Goal: Task Accomplishment & Management: Complete application form

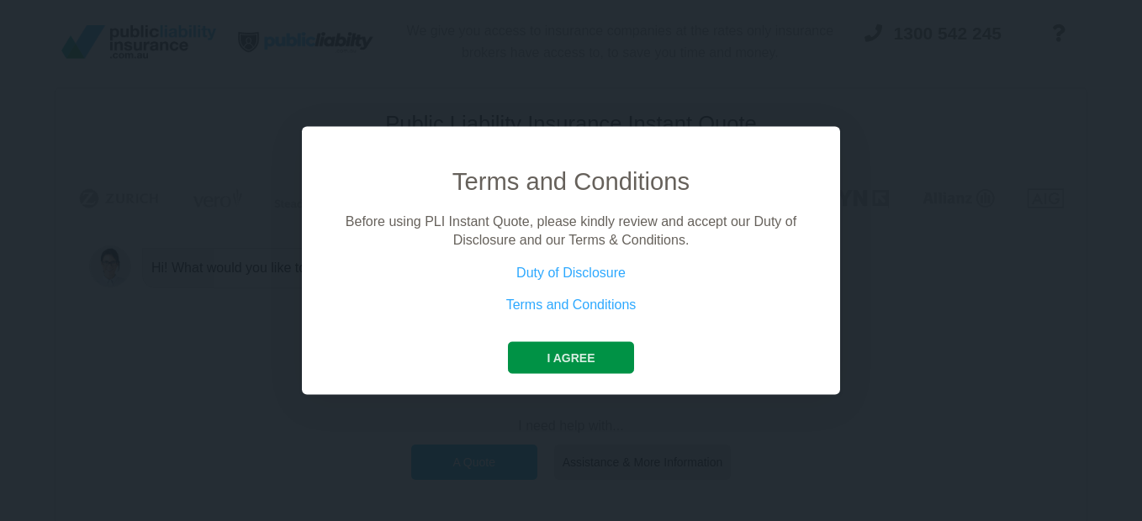
click at [605, 361] on button "I agree" at bounding box center [570, 357] width 125 height 32
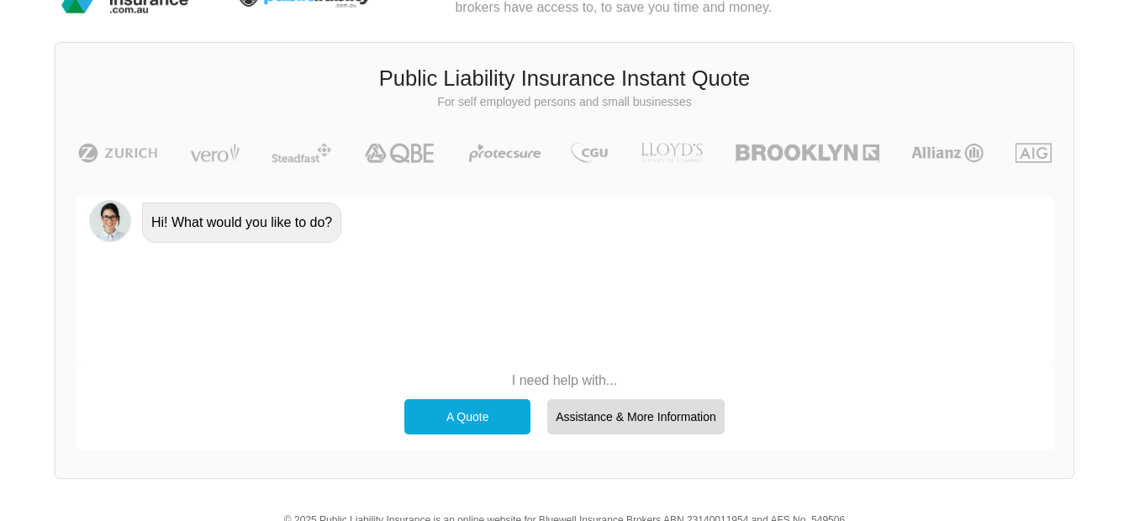
scroll to position [84, 0]
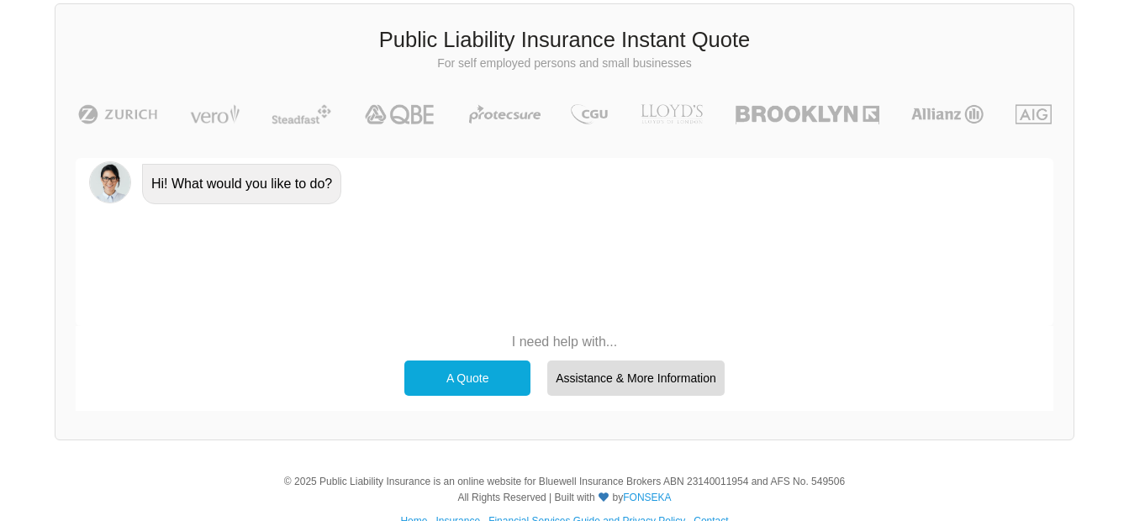
click at [488, 370] on div "A Quote" at bounding box center [467, 378] width 126 height 35
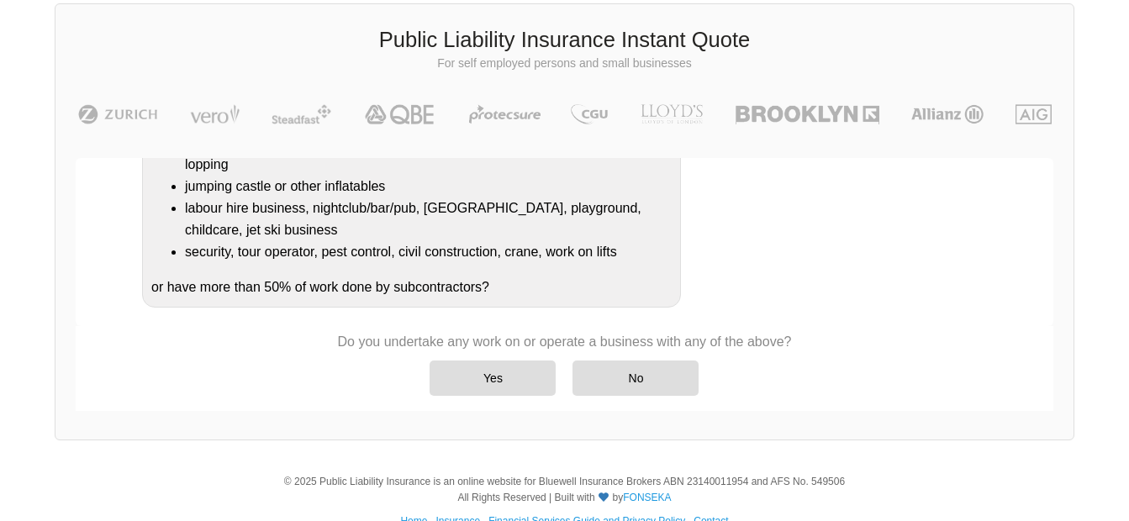
scroll to position [358, 0]
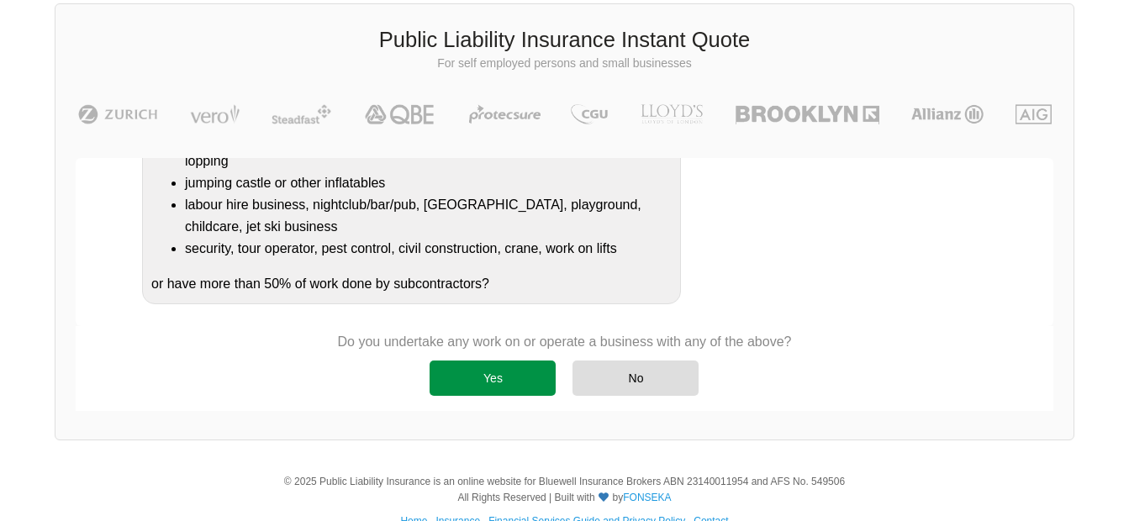
click at [544, 385] on div "Yes" at bounding box center [493, 378] width 126 height 35
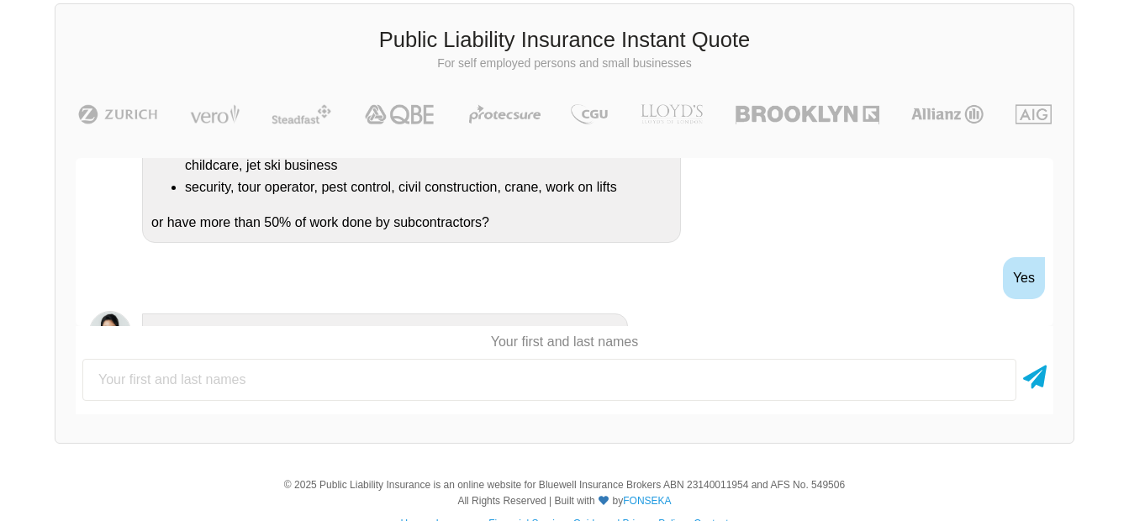
scroll to position [501, 0]
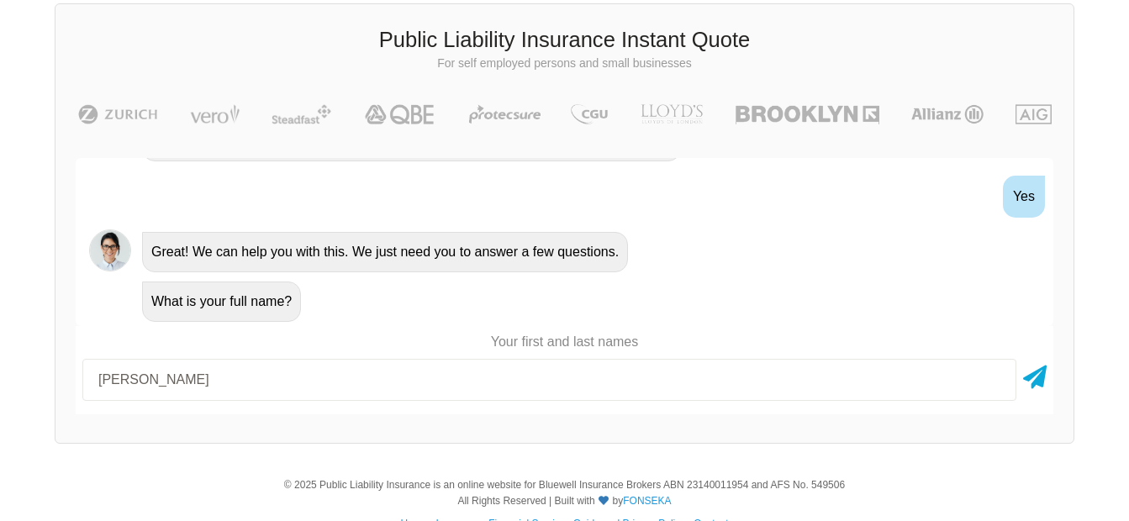
type input "[PERSON_NAME]"
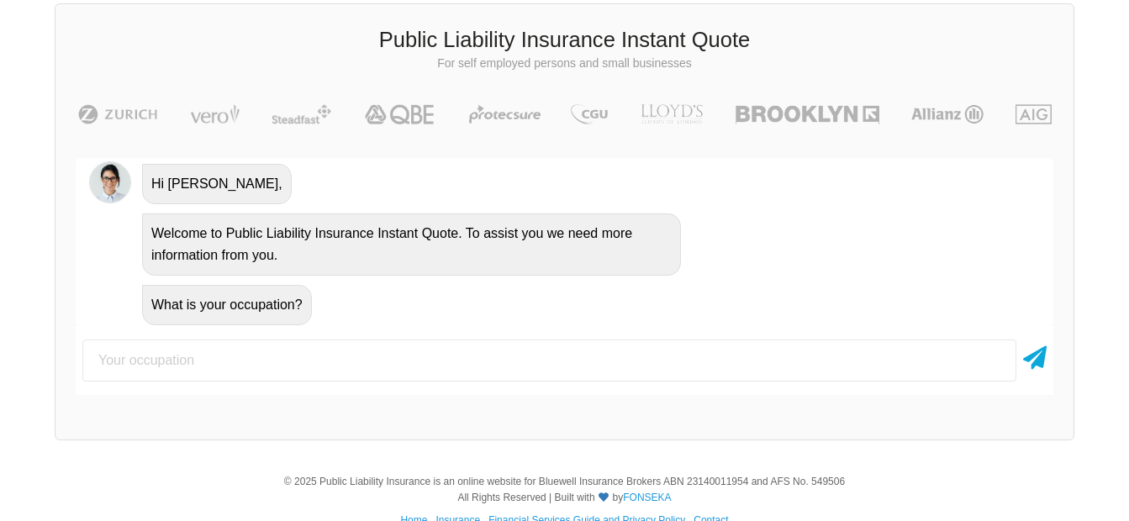
scroll to position [733, 0]
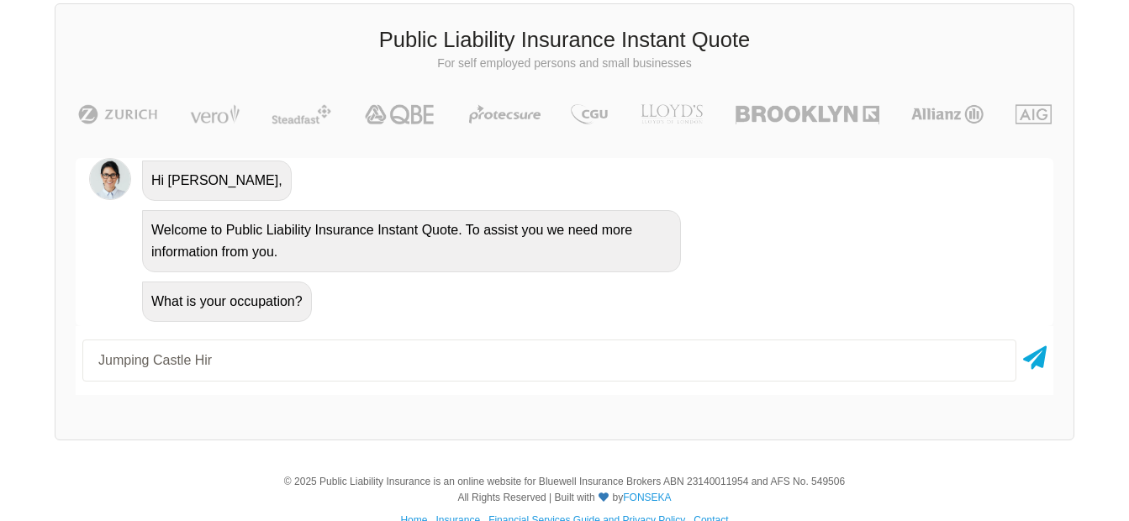
type input "Jumping Castle Hir"
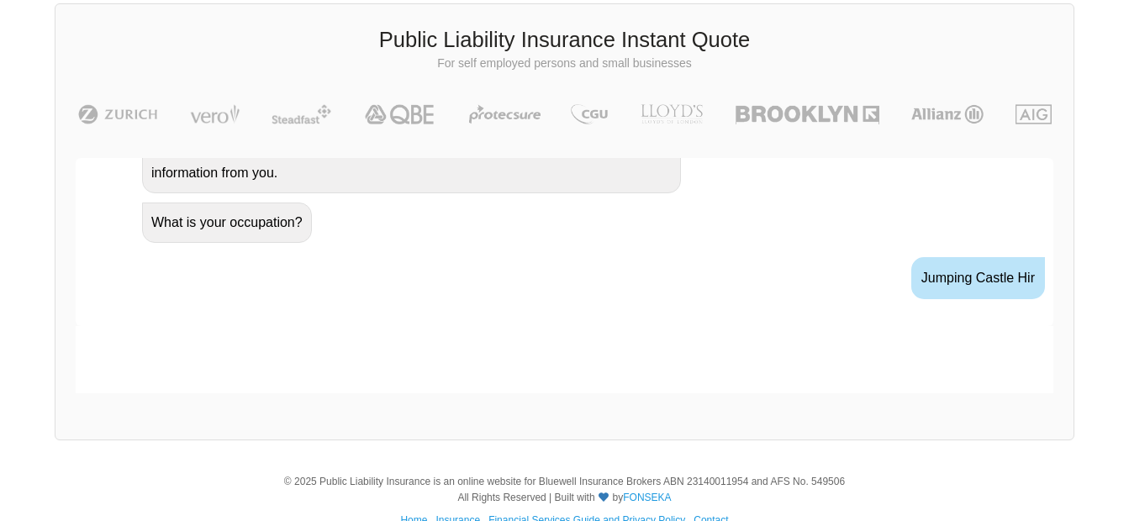
scroll to position [844, 0]
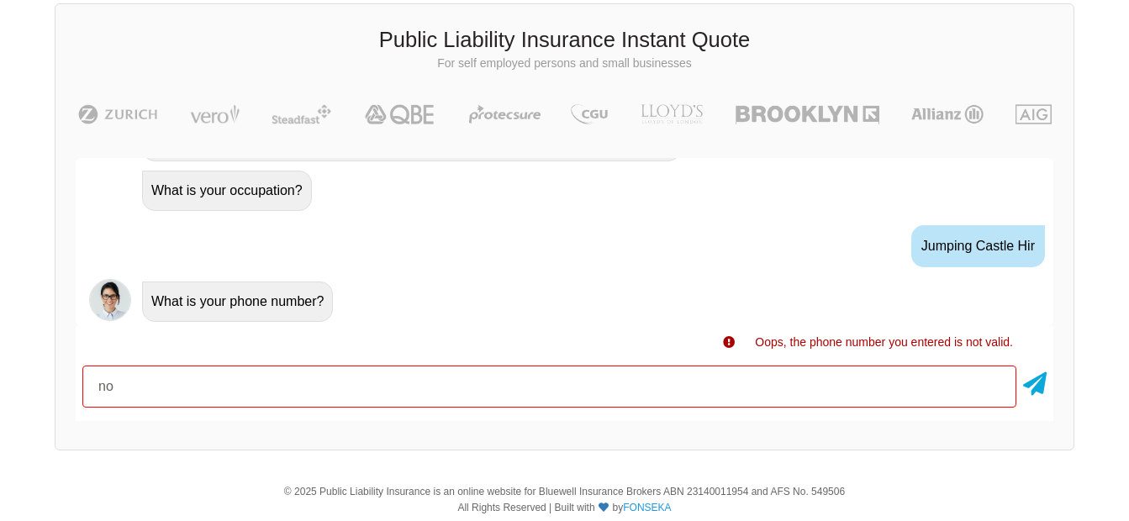
type input "n"
type input "0433833779"
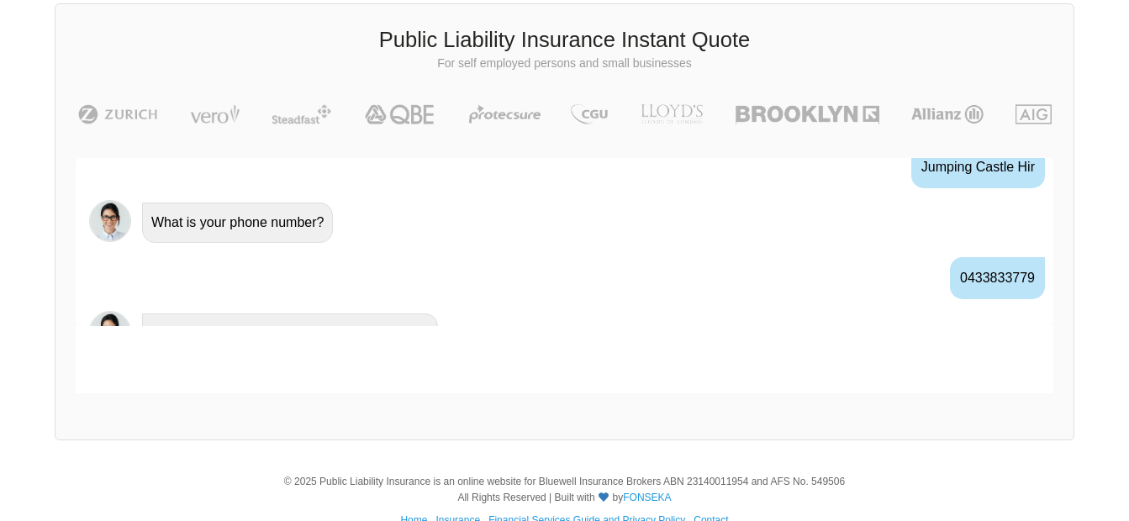
scroll to position [955, 0]
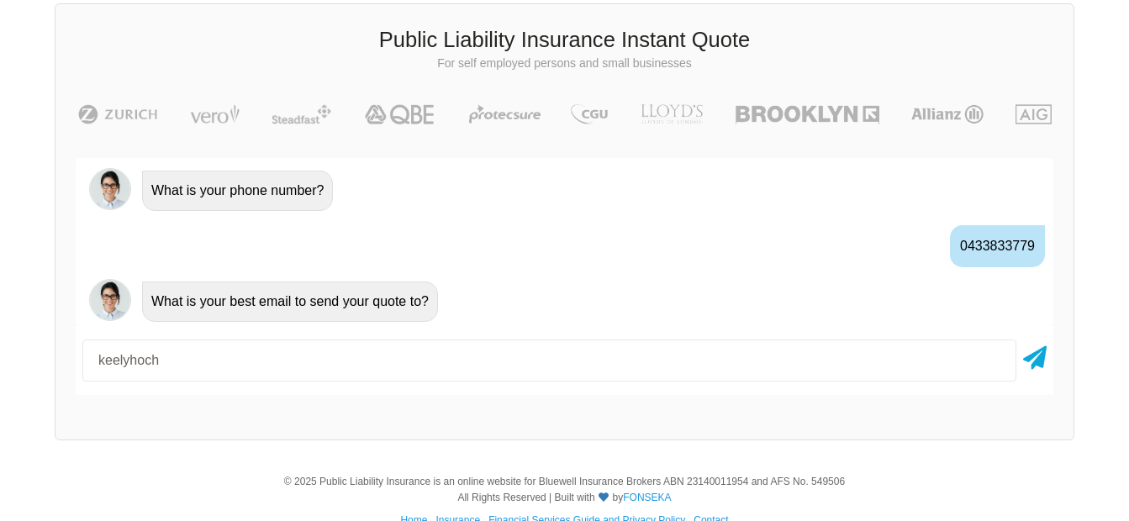
type input "[EMAIL_ADDRESS][DOMAIN_NAME]"
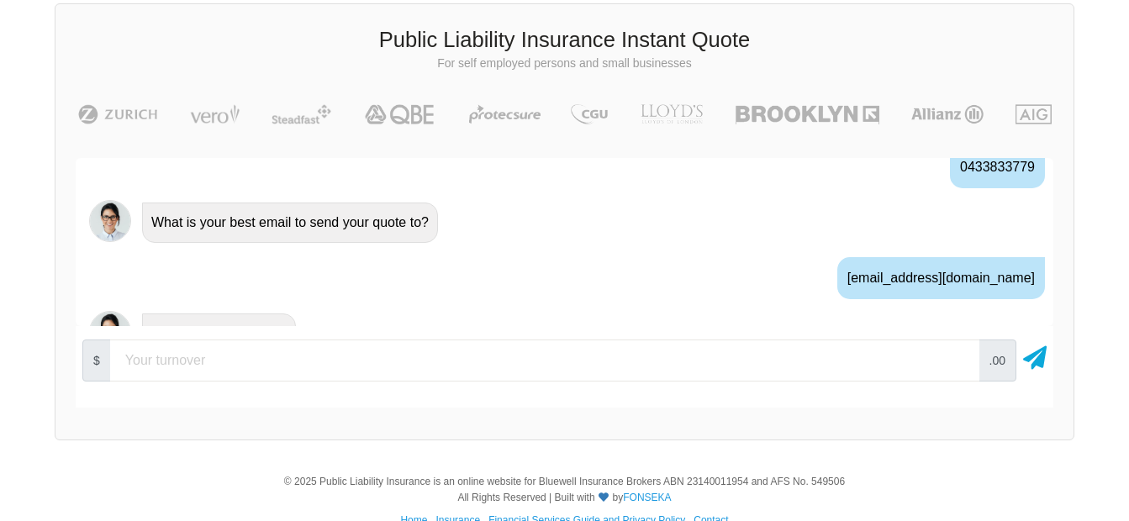
scroll to position [1066, 0]
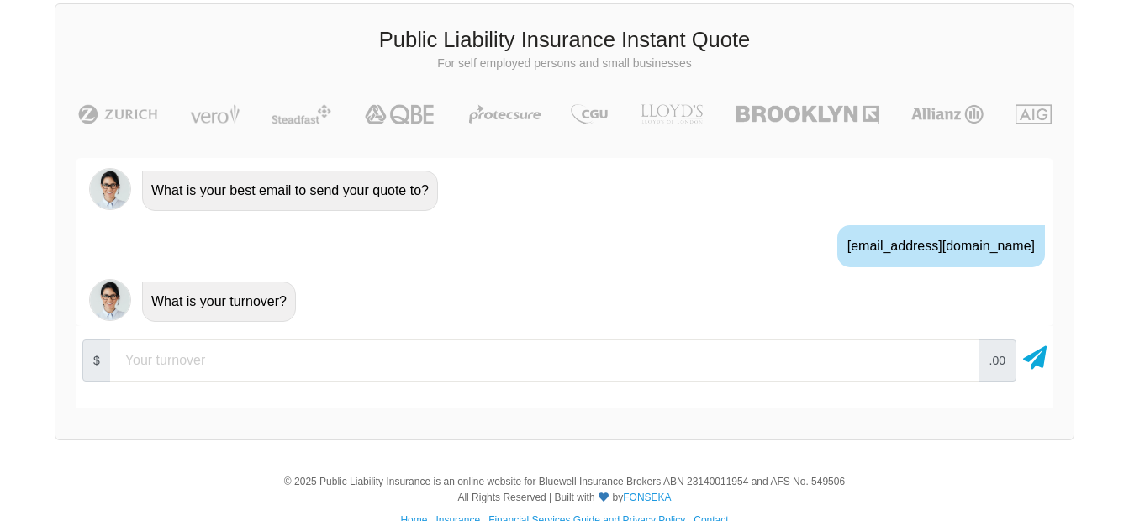
type input "0"
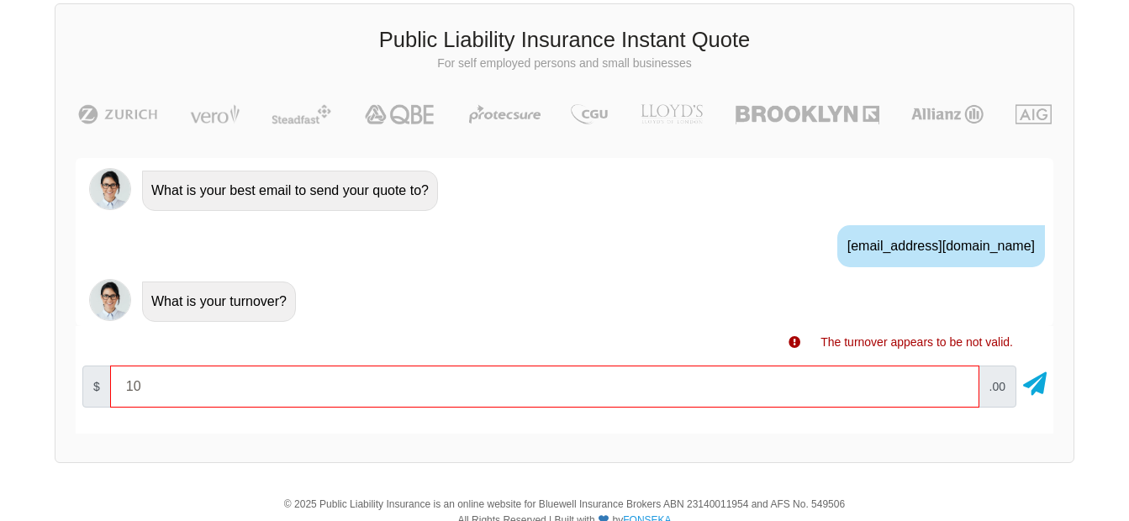
type input "1"
type input "10000"
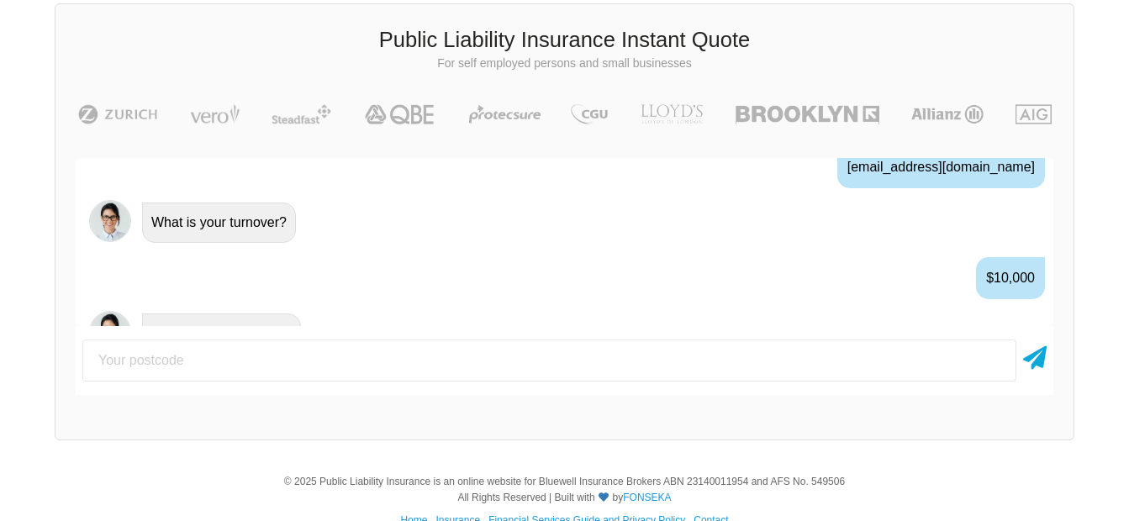
scroll to position [1177, 0]
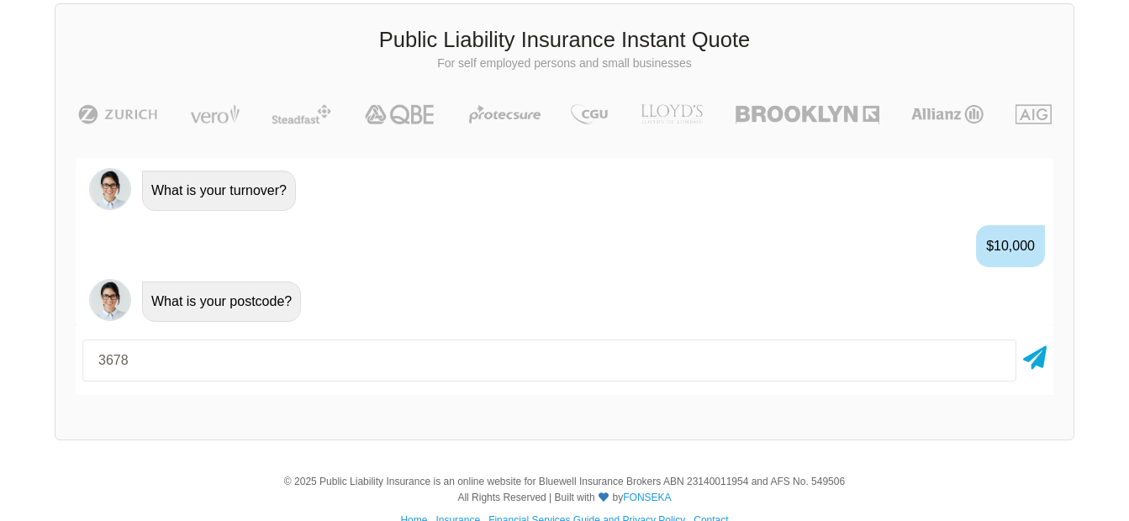
type input "3678"
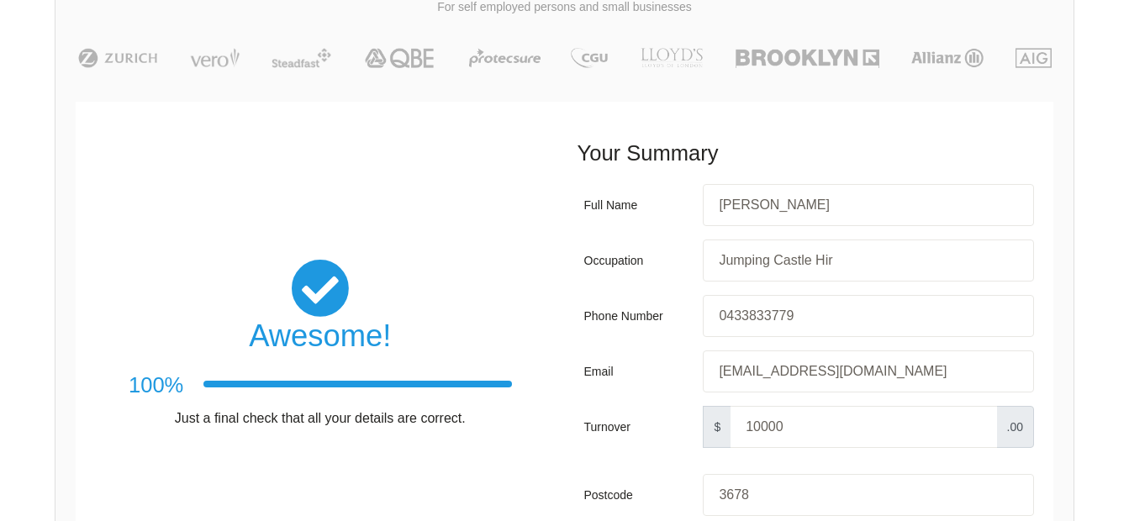
scroll to position [252, 0]
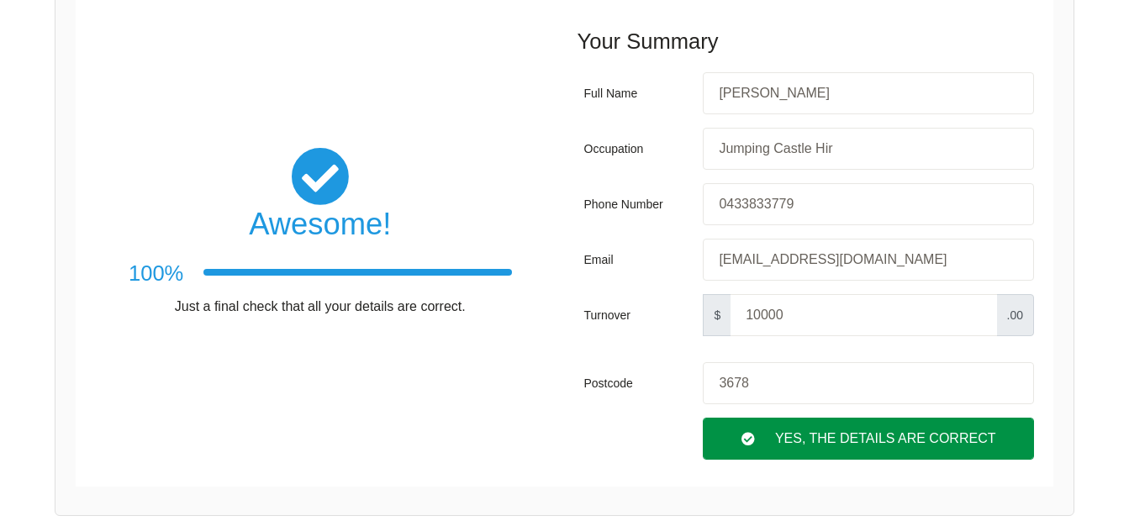
click at [878, 436] on div "Yes, The Details are correct" at bounding box center [868, 439] width 331 height 42
